Goal: Task Accomplishment & Management: Use online tool/utility

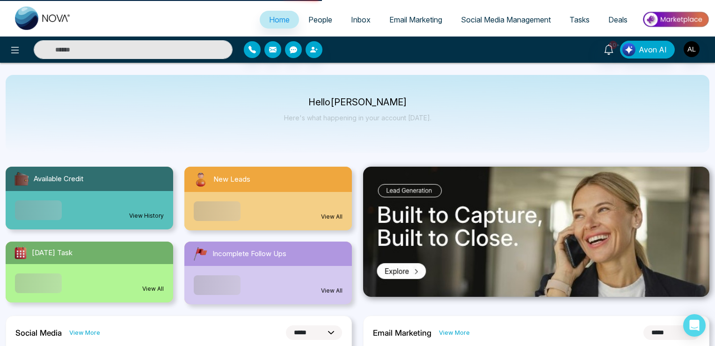
select select "*"
click at [16, 48] on icon at bounding box center [14, 49] width 11 height 11
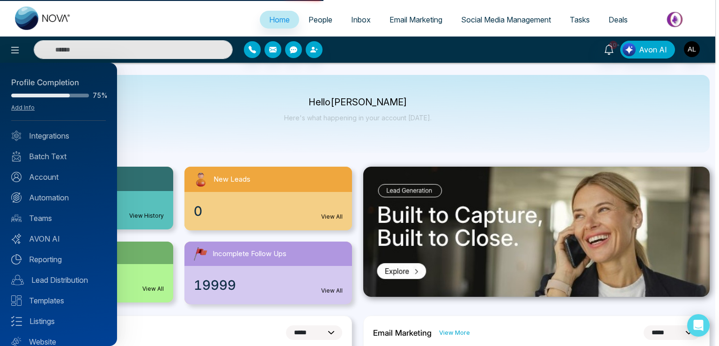
click at [302, 19] on div at bounding box center [359, 173] width 719 height 346
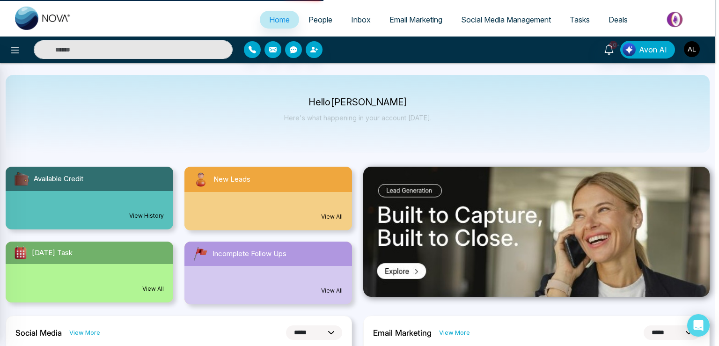
click at [302, 19] on div at bounding box center [359, 173] width 719 height 346
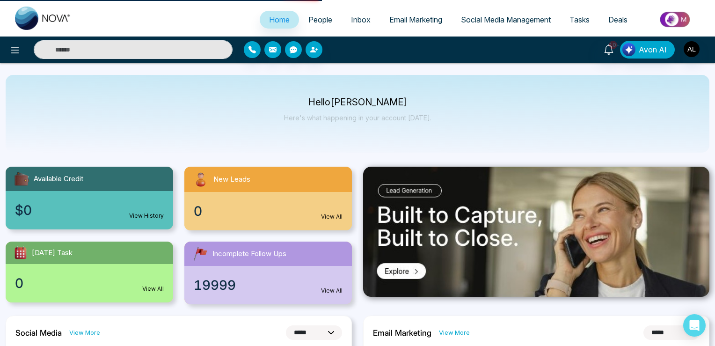
click at [308, 19] on span "People" at bounding box center [320, 19] width 24 height 9
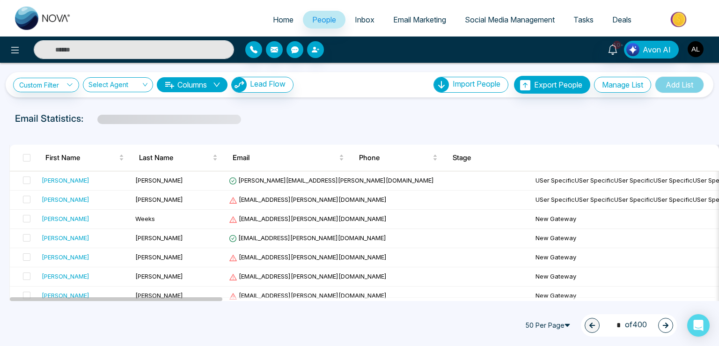
click at [27, 161] on span at bounding box center [26, 157] width 7 height 7
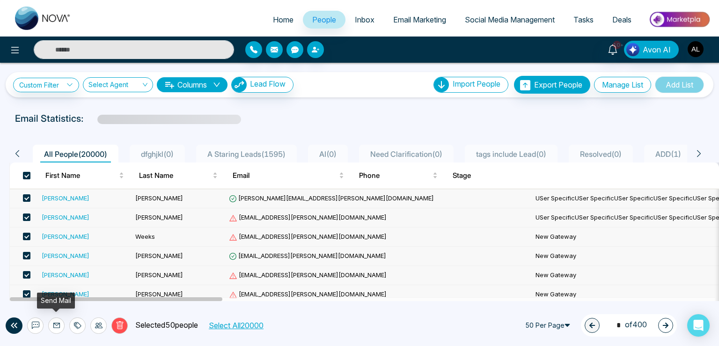
click at [54, 323] on icon at bounding box center [56, 325] width 7 height 7
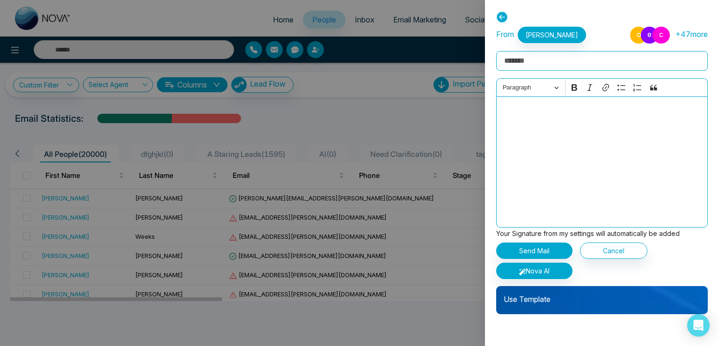
click at [525, 297] on p "Use Template" at bounding box center [602, 295] width 212 height 19
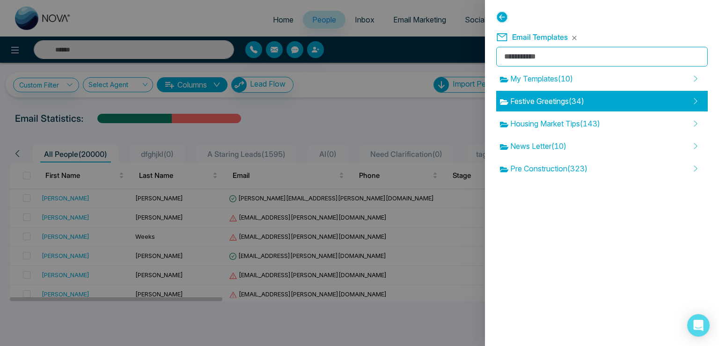
click at [584, 101] on span "Festive Greetings ( 34 )" at bounding box center [542, 100] width 84 height 11
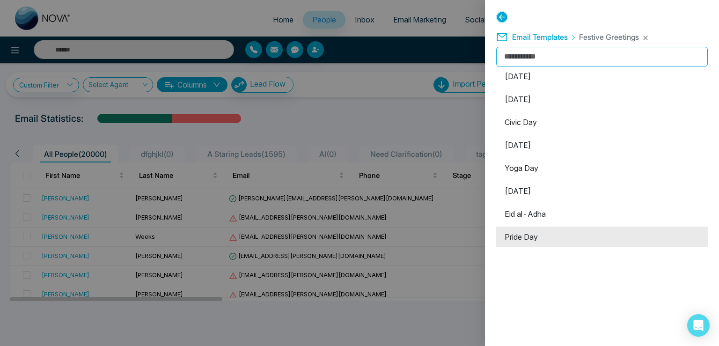
scroll to position [611, 0]
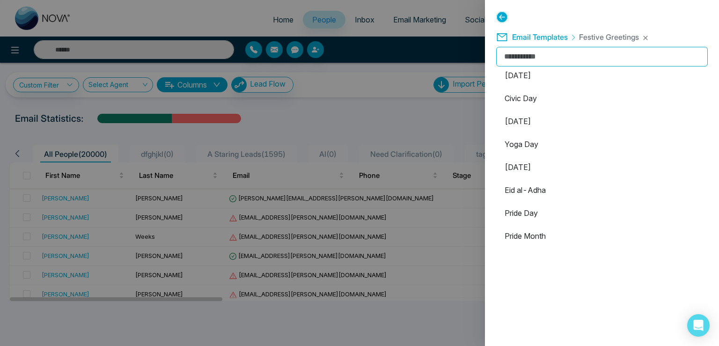
click at [501, 18] on icon at bounding box center [502, 17] width 12 height 12
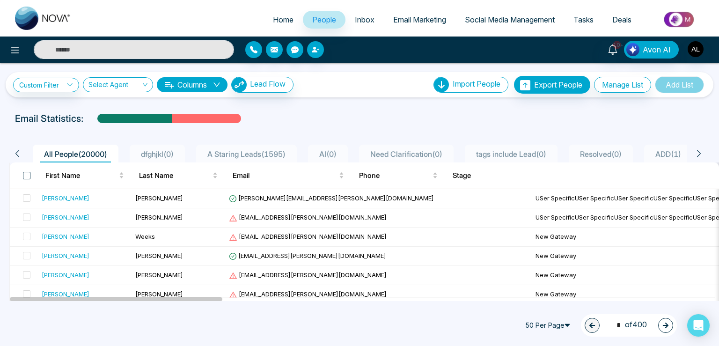
click at [25, 178] on span at bounding box center [26, 175] width 7 height 7
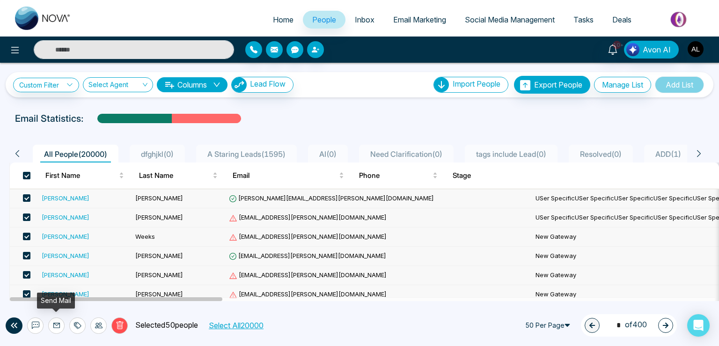
click at [59, 326] on icon at bounding box center [56, 325] width 7 height 7
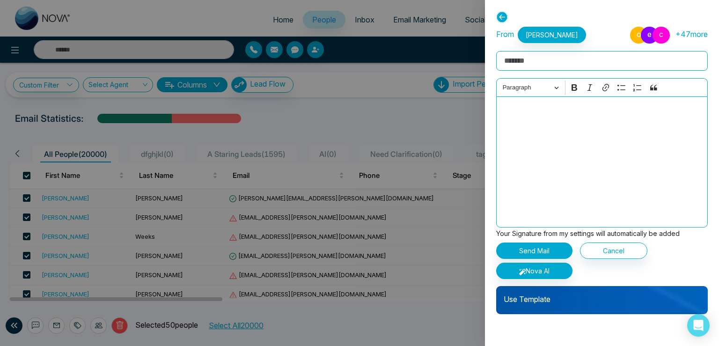
click at [549, 299] on p "Use Template" at bounding box center [602, 295] width 212 height 19
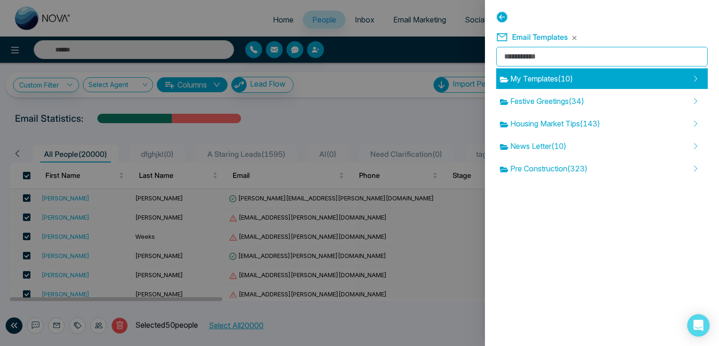
click at [592, 78] on div "My Templates ( 10 )" at bounding box center [602, 78] width 212 height 21
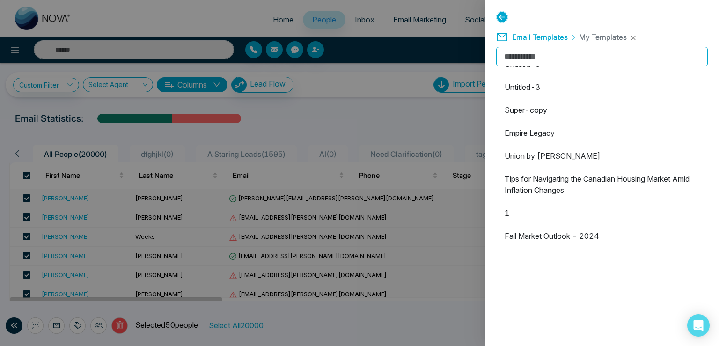
scroll to position [0, 0]
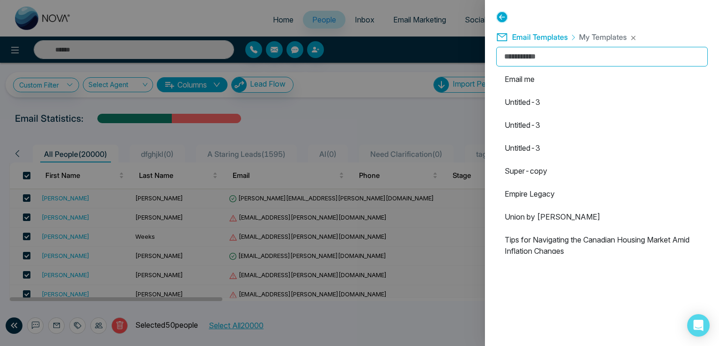
click at [501, 16] on icon at bounding box center [502, 17] width 12 height 12
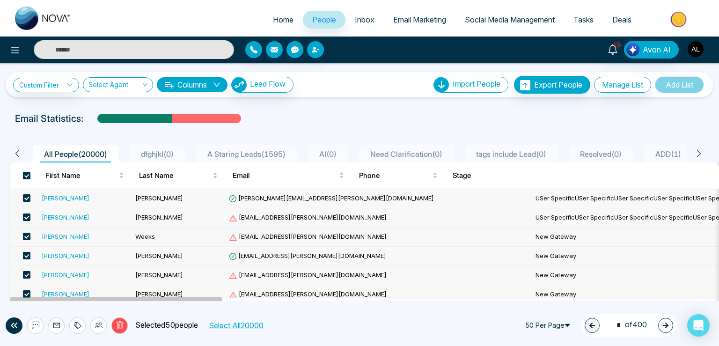
click at [692, 48] on img "button" at bounding box center [696, 49] width 16 height 16
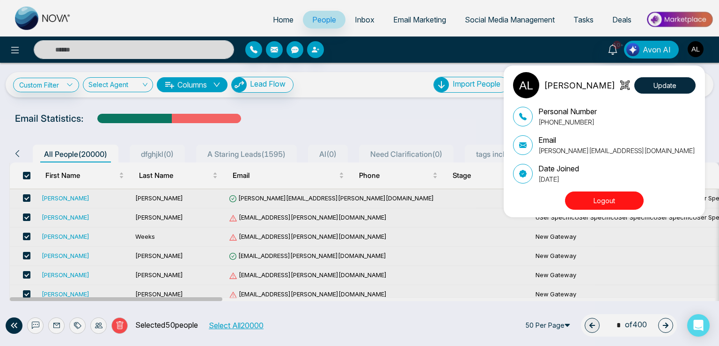
drag, startPoint x: 334, startPoint y: 322, endPoint x: 313, endPoint y: 334, distance: 24.2
click at [316, 332] on div "ADMIN [PERSON_NAME] Update Personal Number [PHONE_NUMBER] Email [PERSON_NAME][E…" at bounding box center [359, 173] width 719 height 346
